Goal: Information Seeking & Learning: Learn about a topic

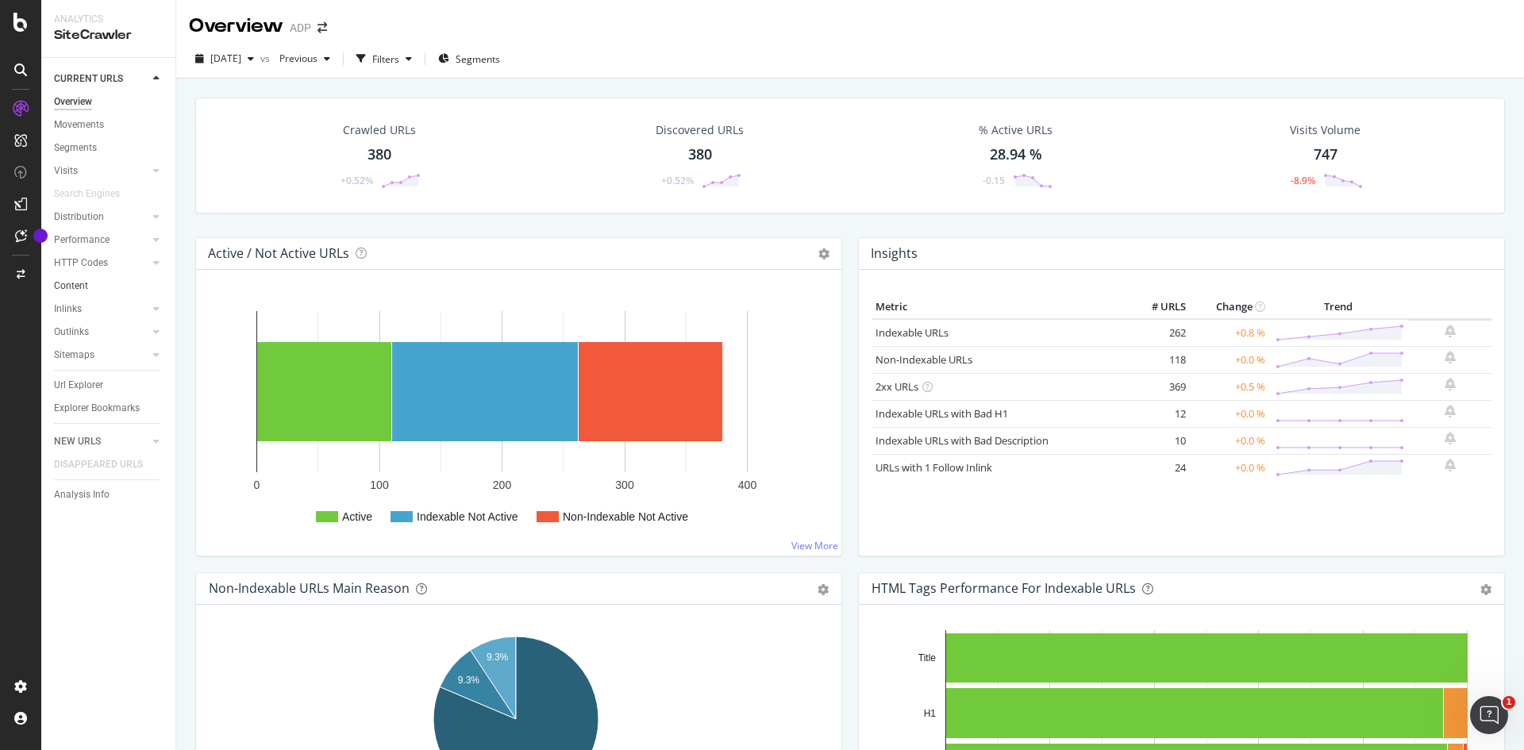
click at [96, 289] on link "Content" at bounding box center [109, 286] width 110 height 17
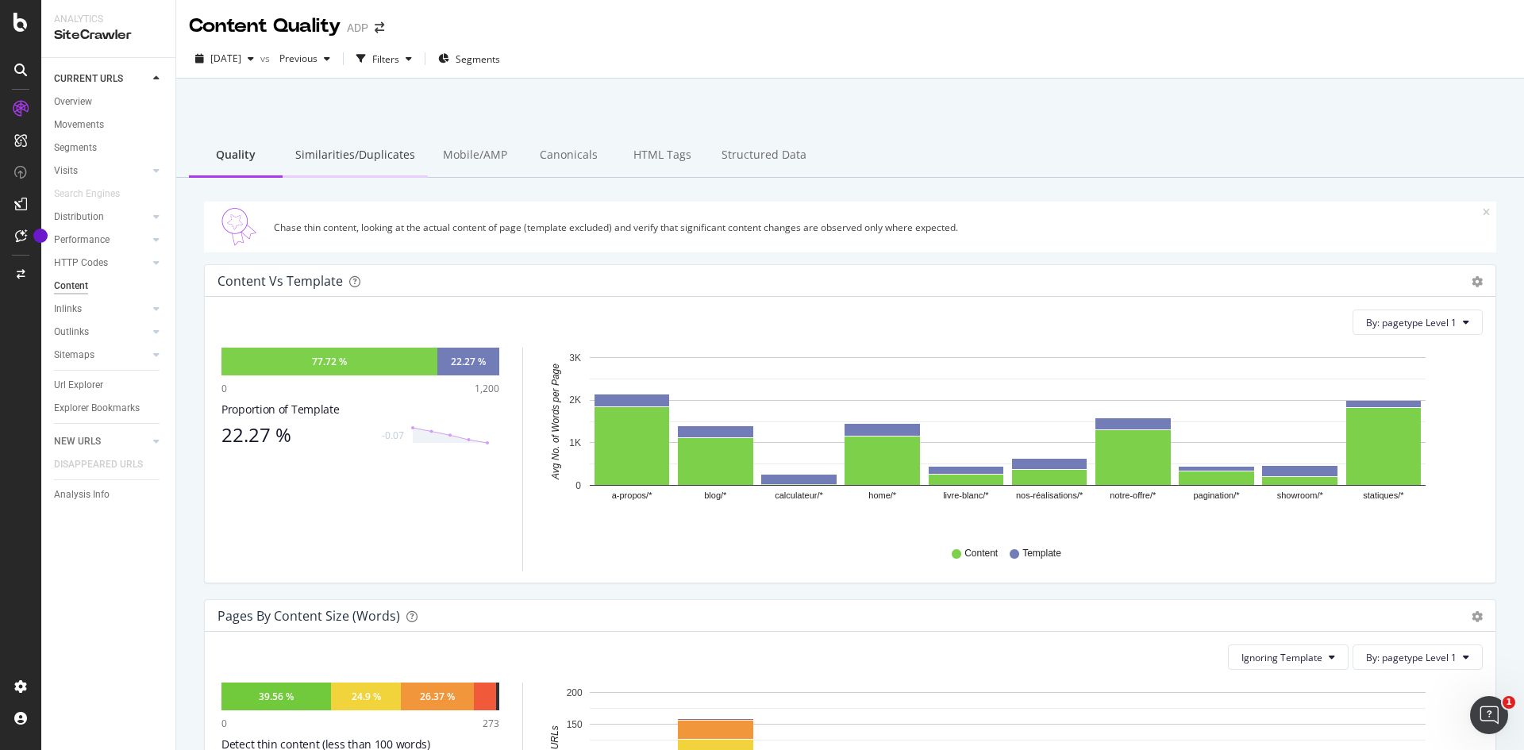
click at [367, 162] on div "Similarities/Duplicates" at bounding box center [355, 156] width 145 height 44
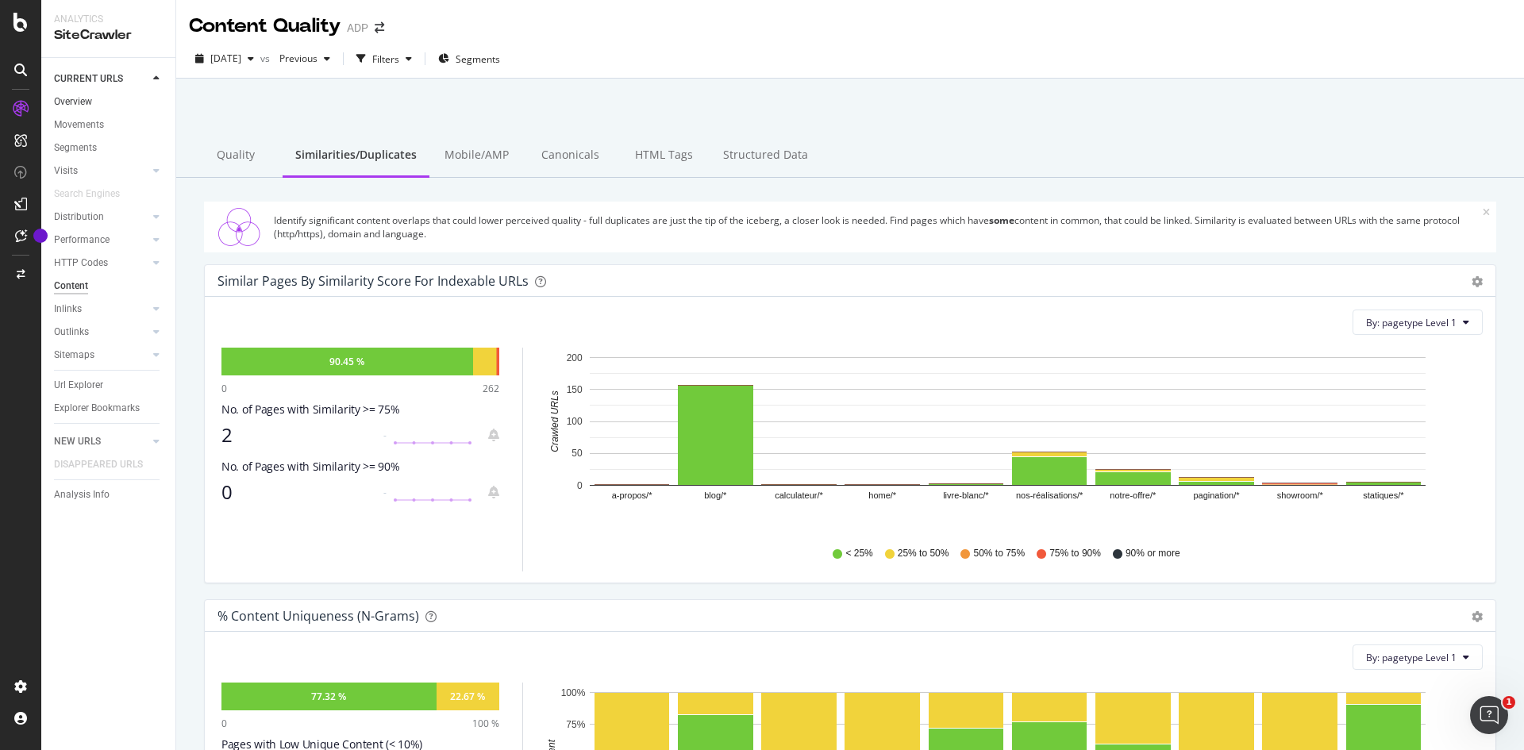
click at [110, 102] on link "Overview" at bounding box center [109, 102] width 110 height 17
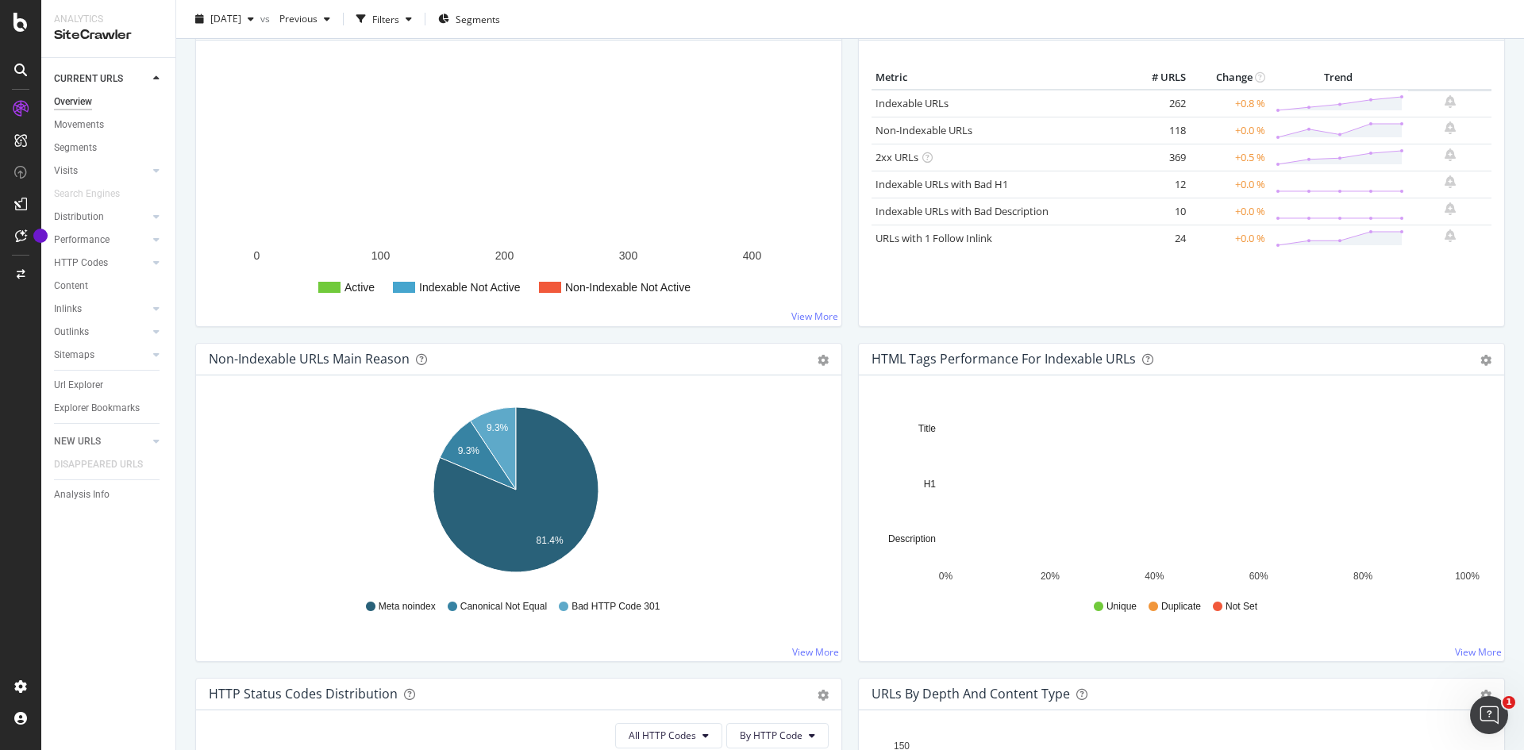
scroll to position [238, 0]
